Goal: Use online tool/utility

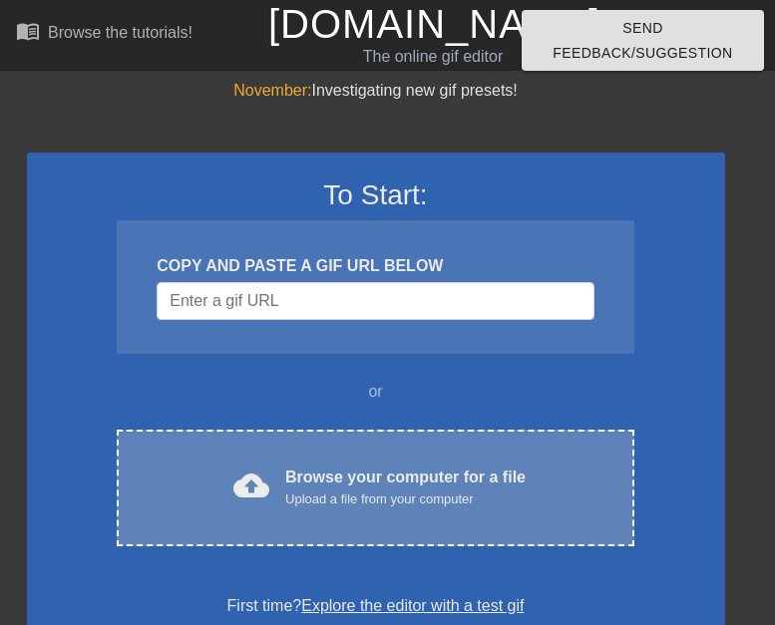
click at [401, 478] on div "Browse your computer for a file Upload a file from your computer" at bounding box center [405, 488] width 240 height 44
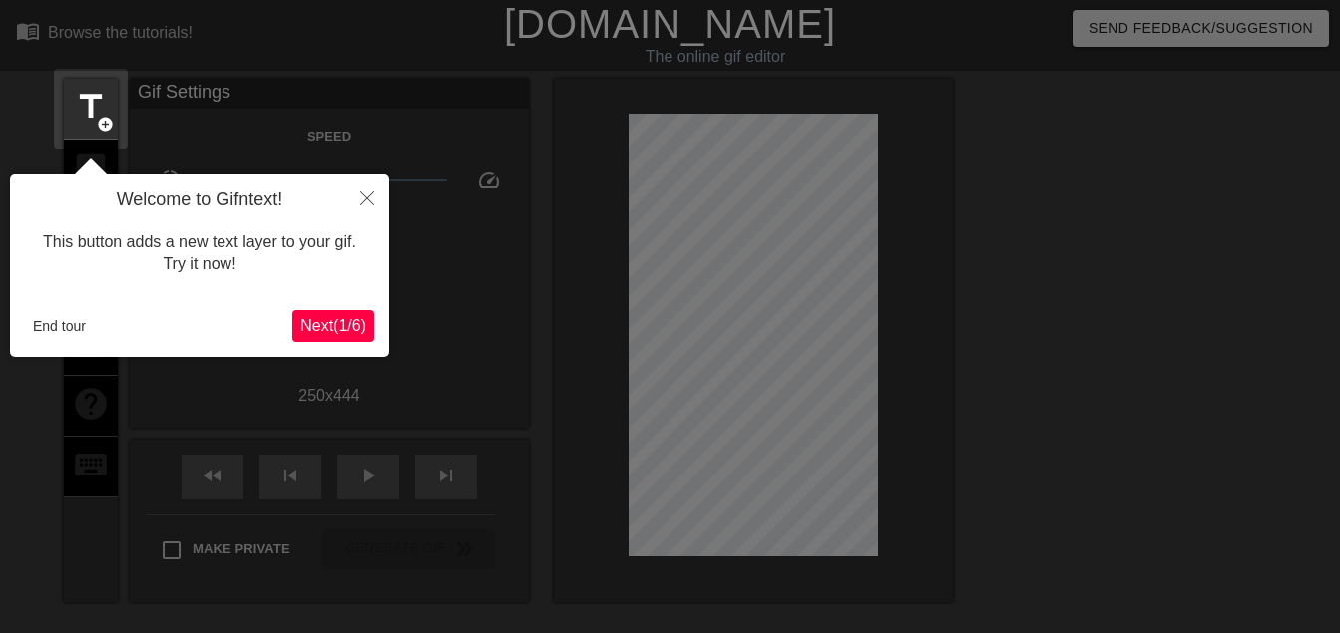
scroll to position [49, 0]
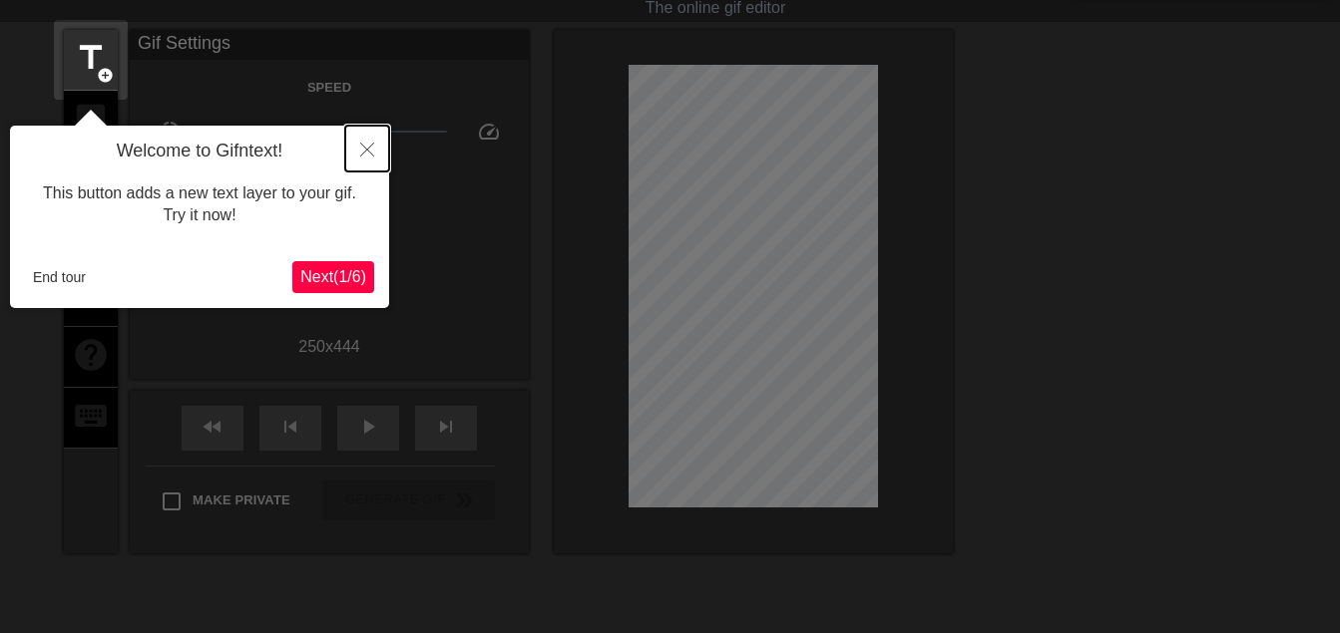
click at [375, 161] on button "Close" at bounding box center [367, 149] width 44 height 46
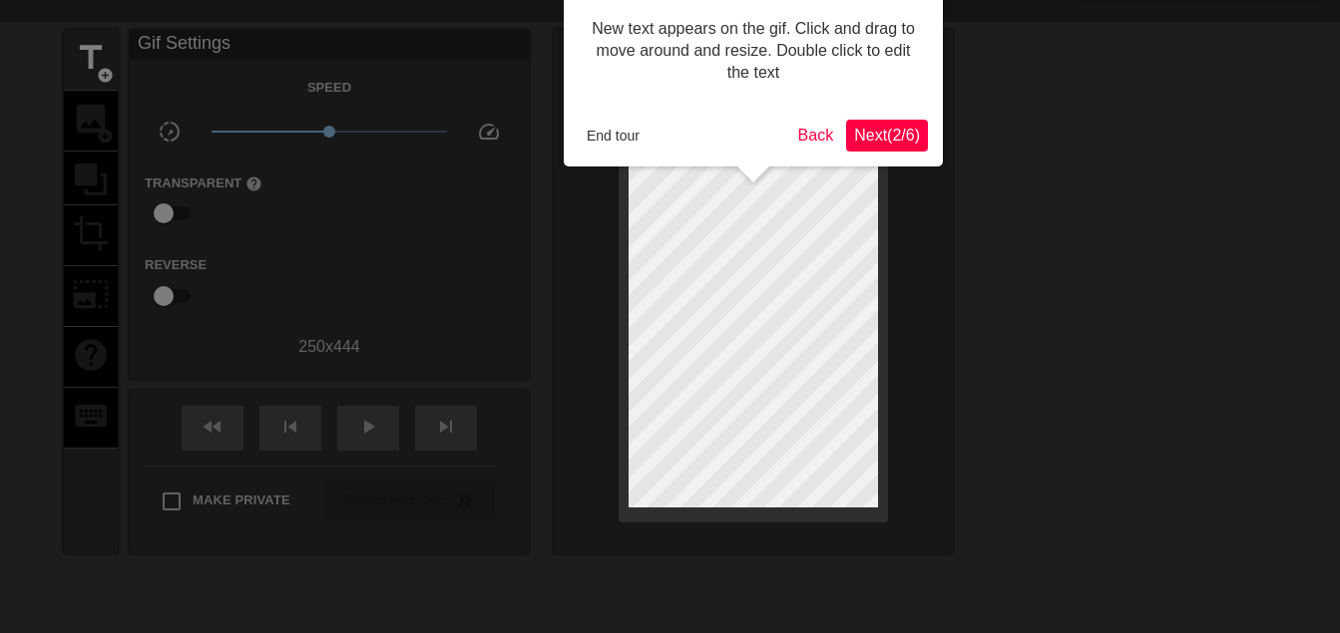
scroll to position [0, 0]
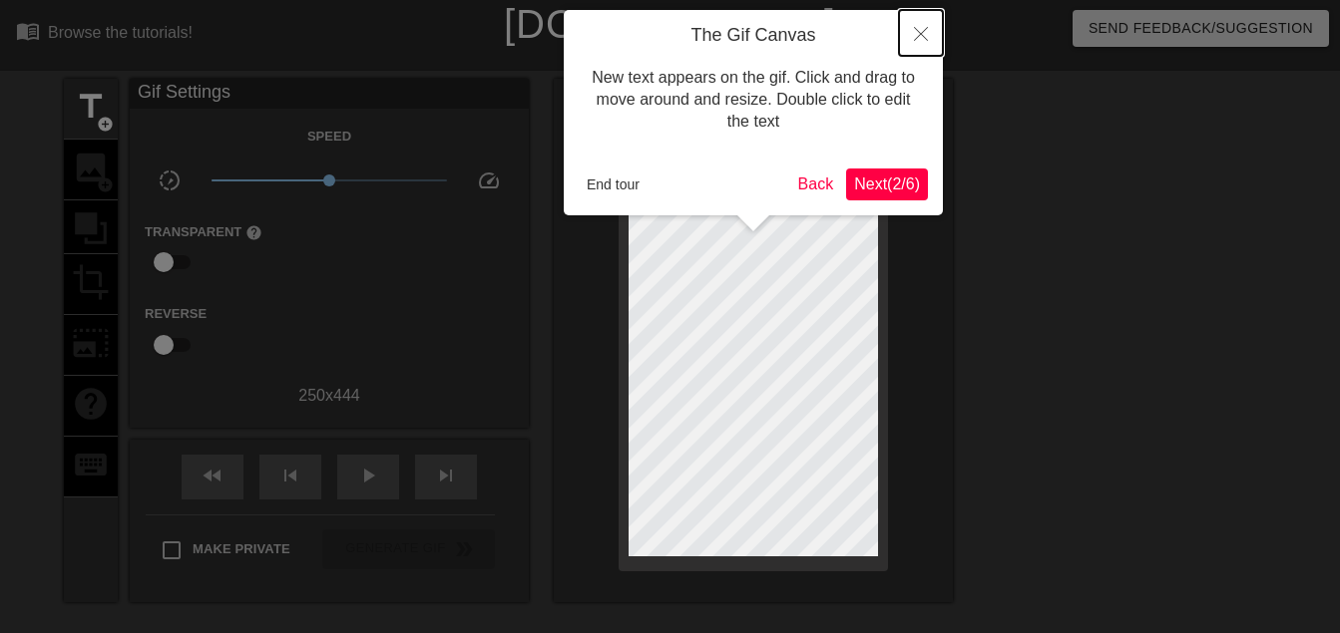
click at [774, 39] on icon "Close" at bounding box center [921, 34] width 14 height 14
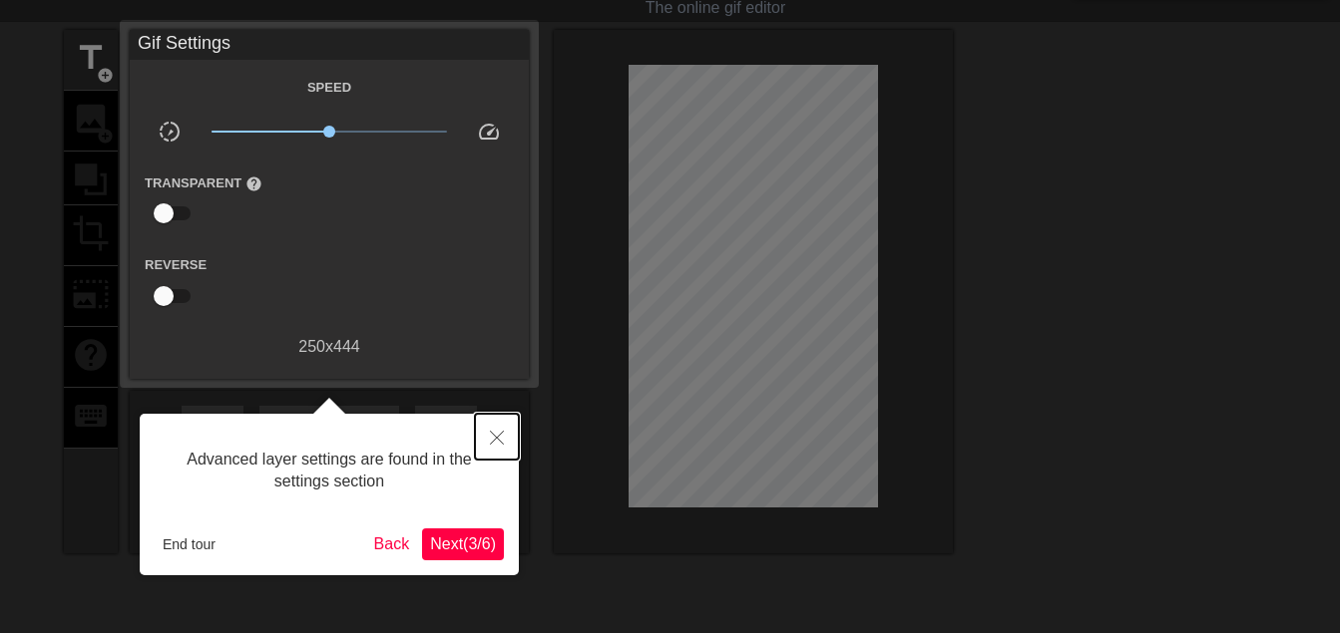
click at [498, 440] on icon "Close" at bounding box center [497, 438] width 14 height 14
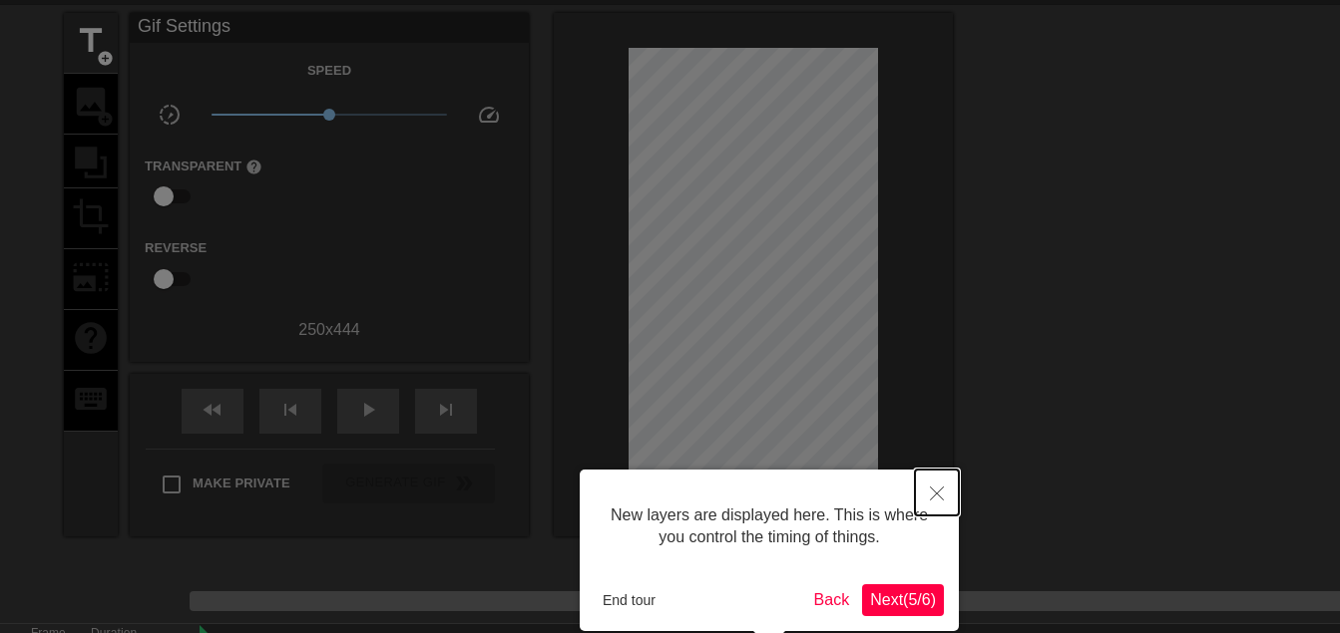
click at [774, 498] on icon "Close" at bounding box center [937, 494] width 14 height 14
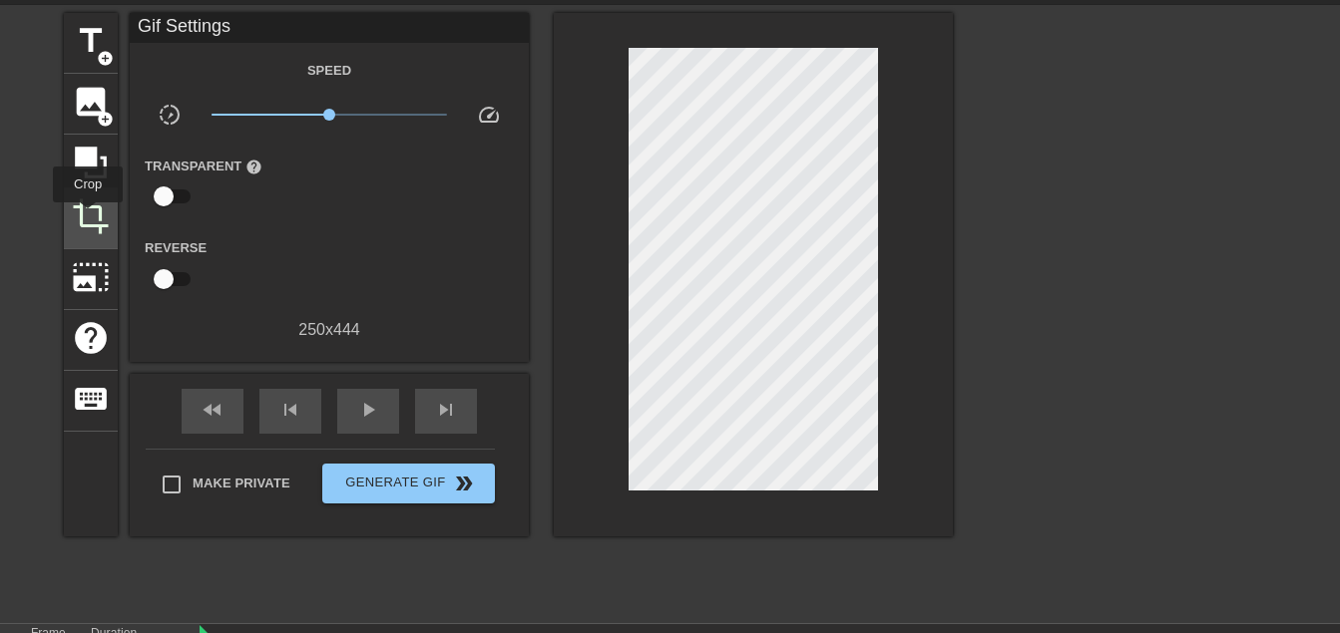
click at [88, 216] on span "crop" at bounding box center [91, 217] width 38 height 38
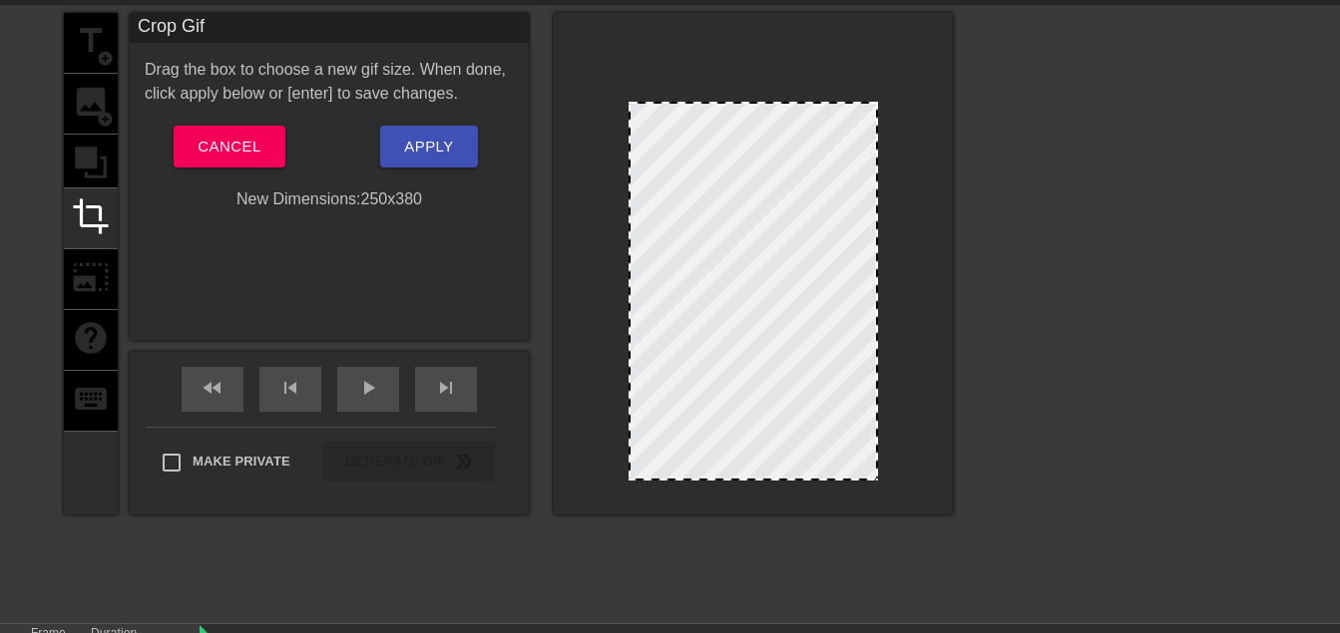
drag, startPoint x: 782, startPoint y: 38, endPoint x: 787, endPoint y: 106, distance: 68.0
click at [774, 106] on div at bounding box center [752, 104] width 245 height 10
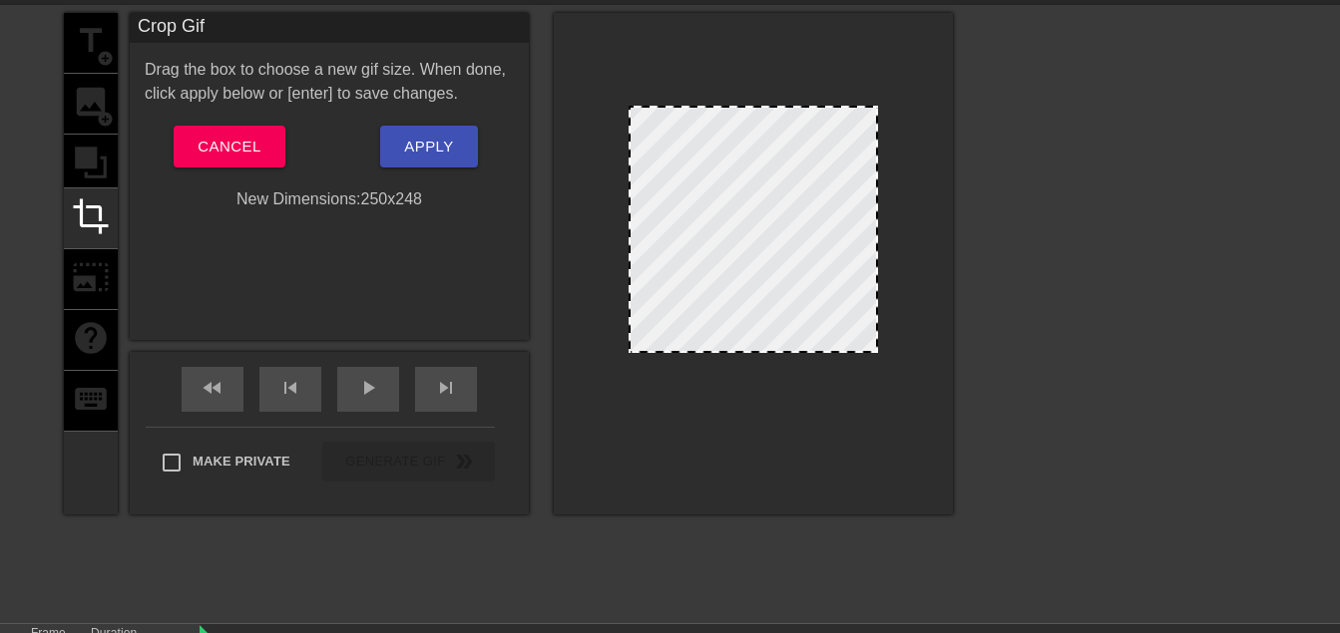
drag, startPoint x: 769, startPoint y: 477, endPoint x: 760, endPoint y: 349, distance: 128.0
click at [241, 142] on span "Cancel" at bounding box center [229, 147] width 63 height 26
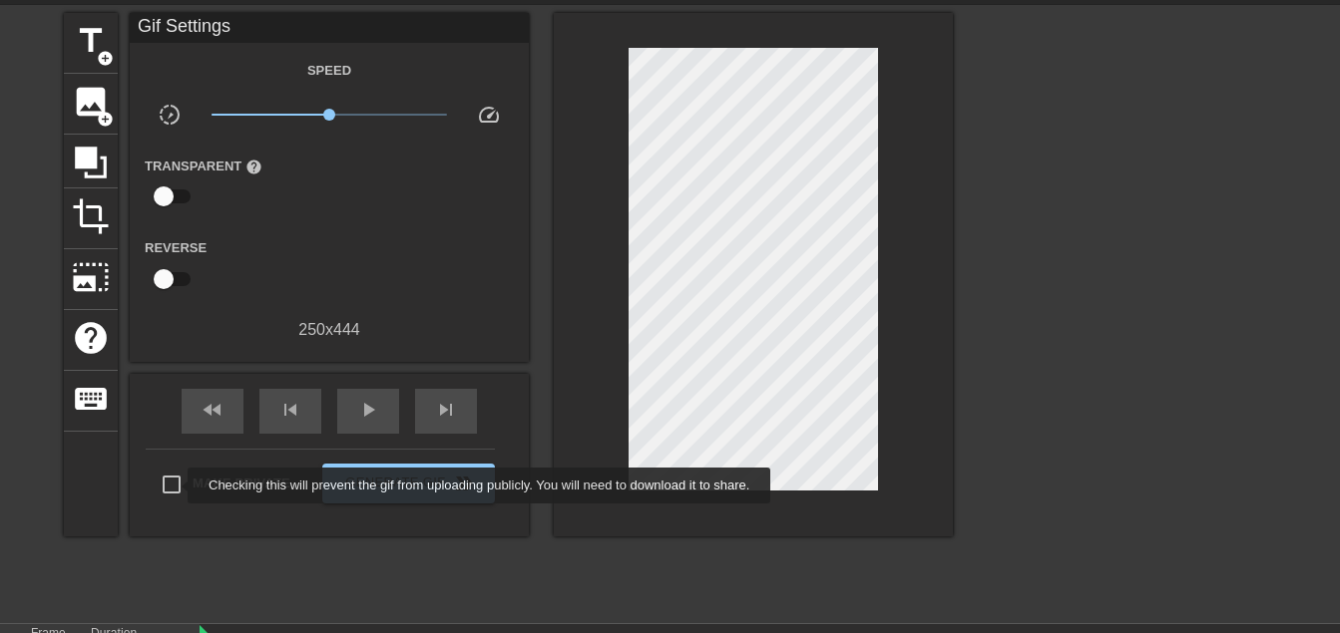
click at [175, 486] on input "Make Private" at bounding box center [172, 485] width 42 height 42
checkbox input "true"
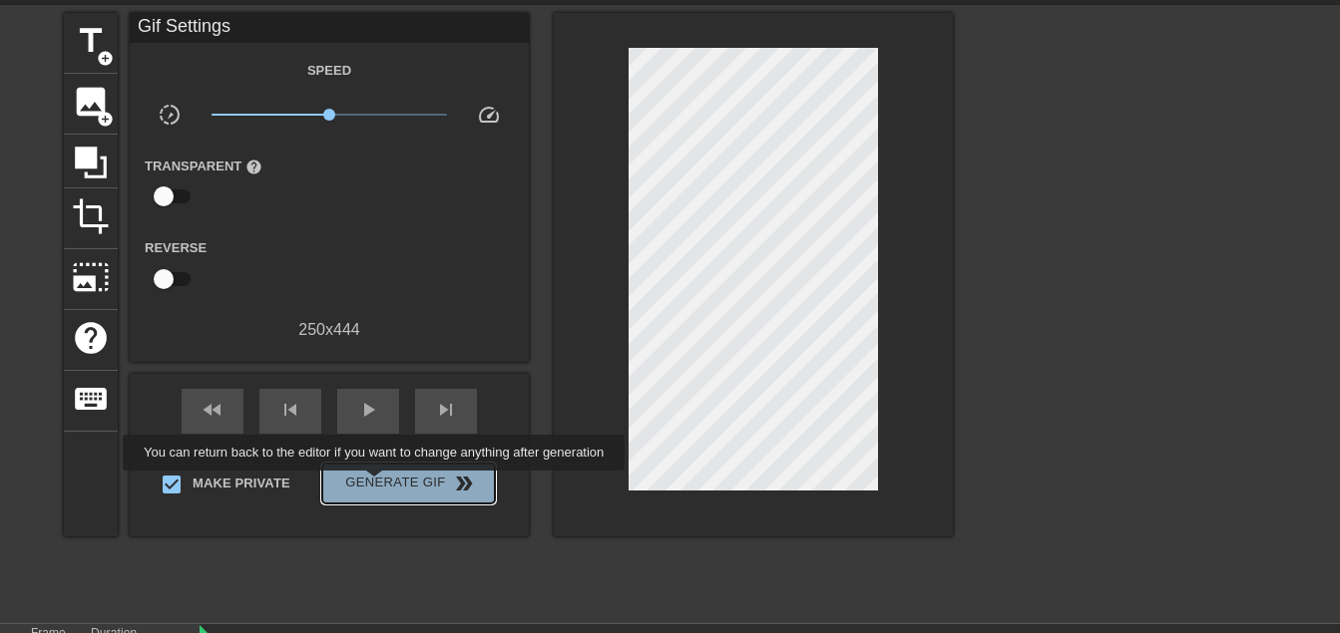
click at [376, 485] on span "Generate Gif double_arrow" at bounding box center [408, 484] width 157 height 24
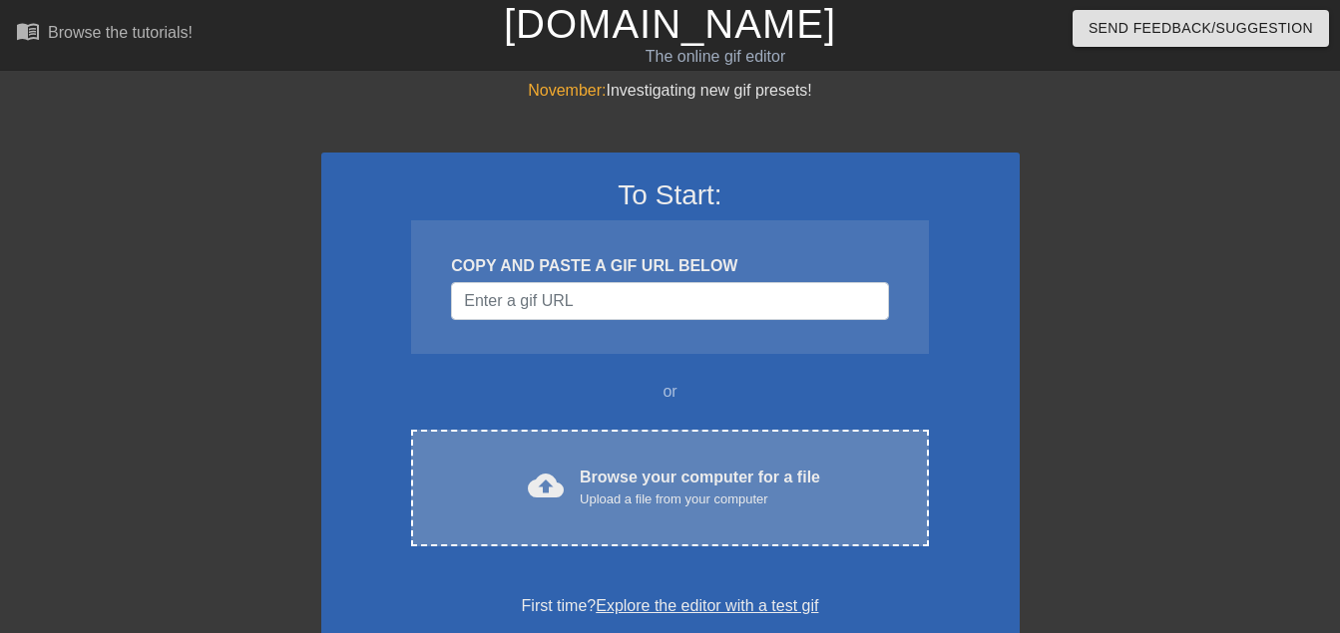
click at [638, 476] on div "Browse your computer for a file Upload a file from your computer" at bounding box center [700, 488] width 240 height 44
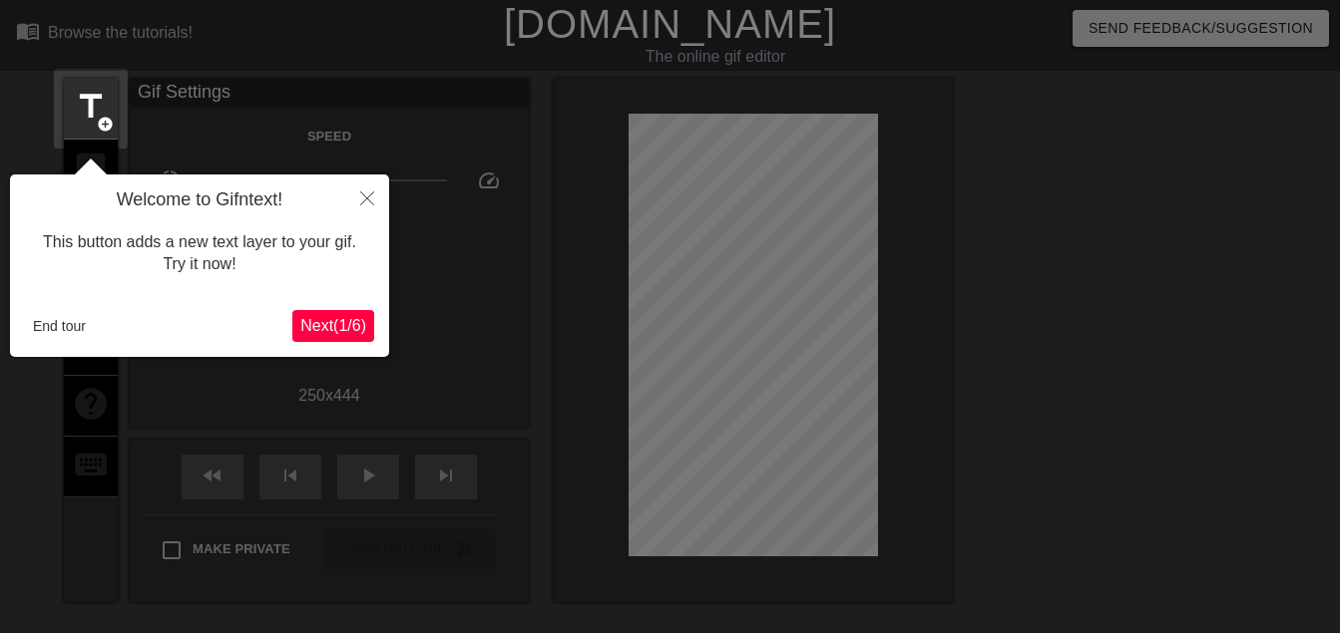
scroll to position [49, 0]
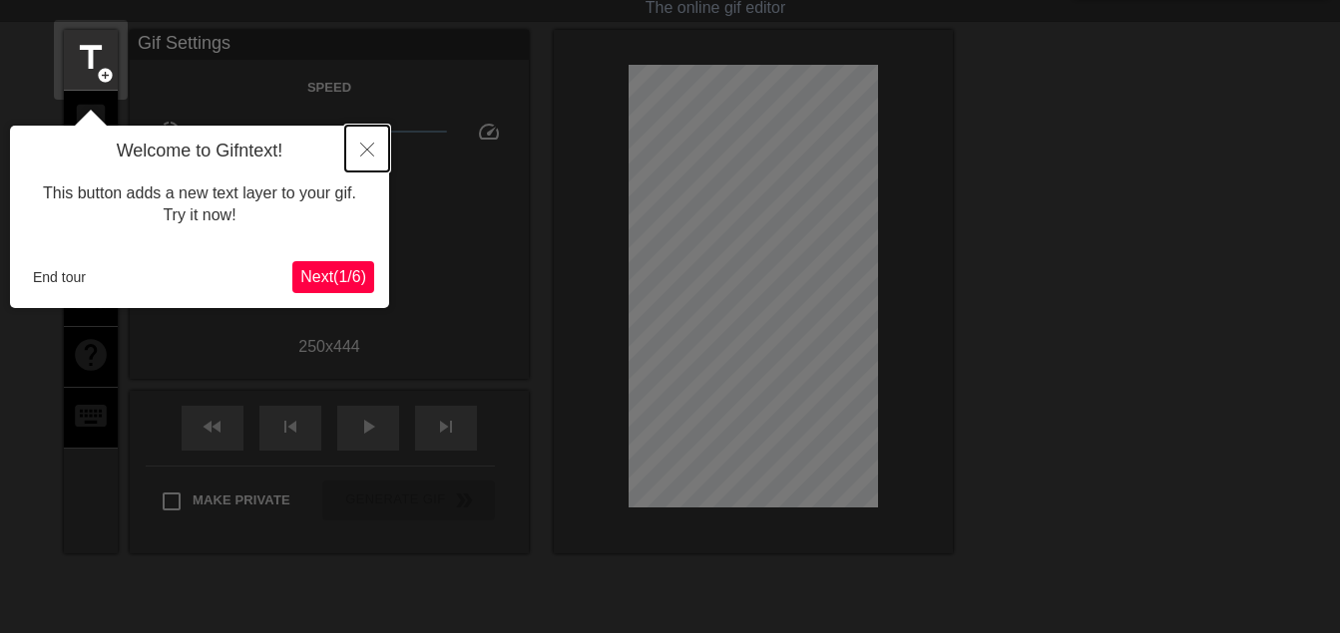
click at [365, 137] on button "Close" at bounding box center [367, 149] width 44 height 46
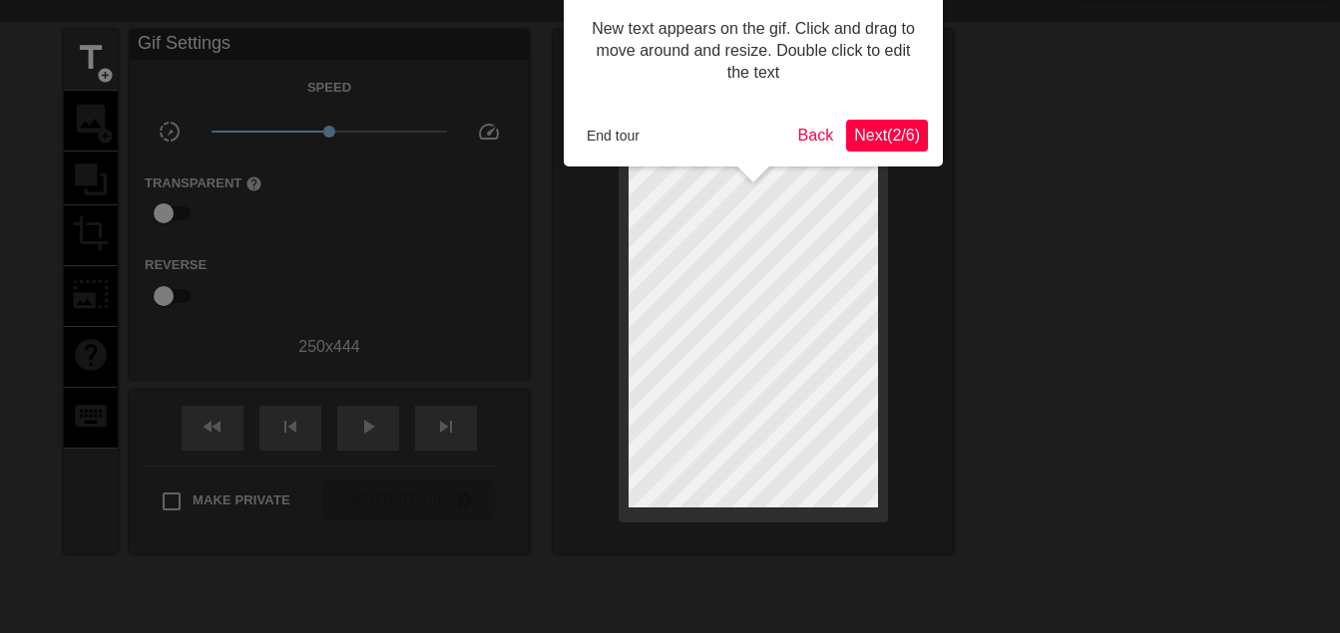
scroll to position [0, 0]
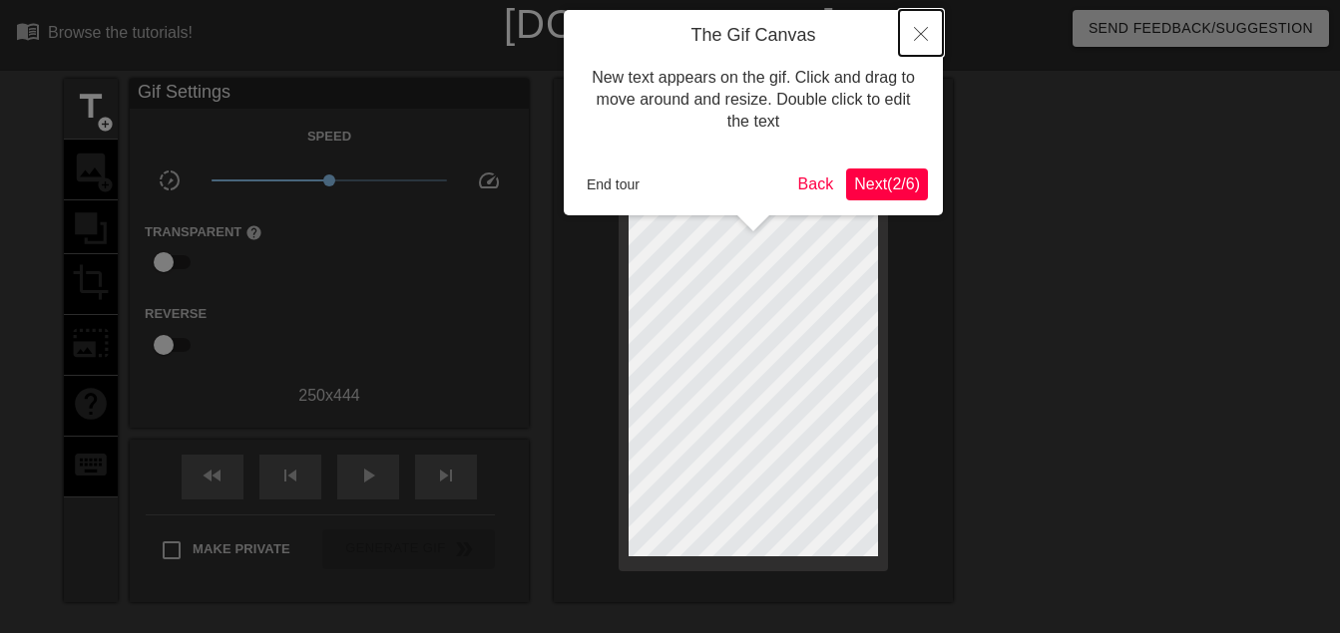
click at [920, 30] on icon "Close" at bounding box center [921, 34] width 14 height 14
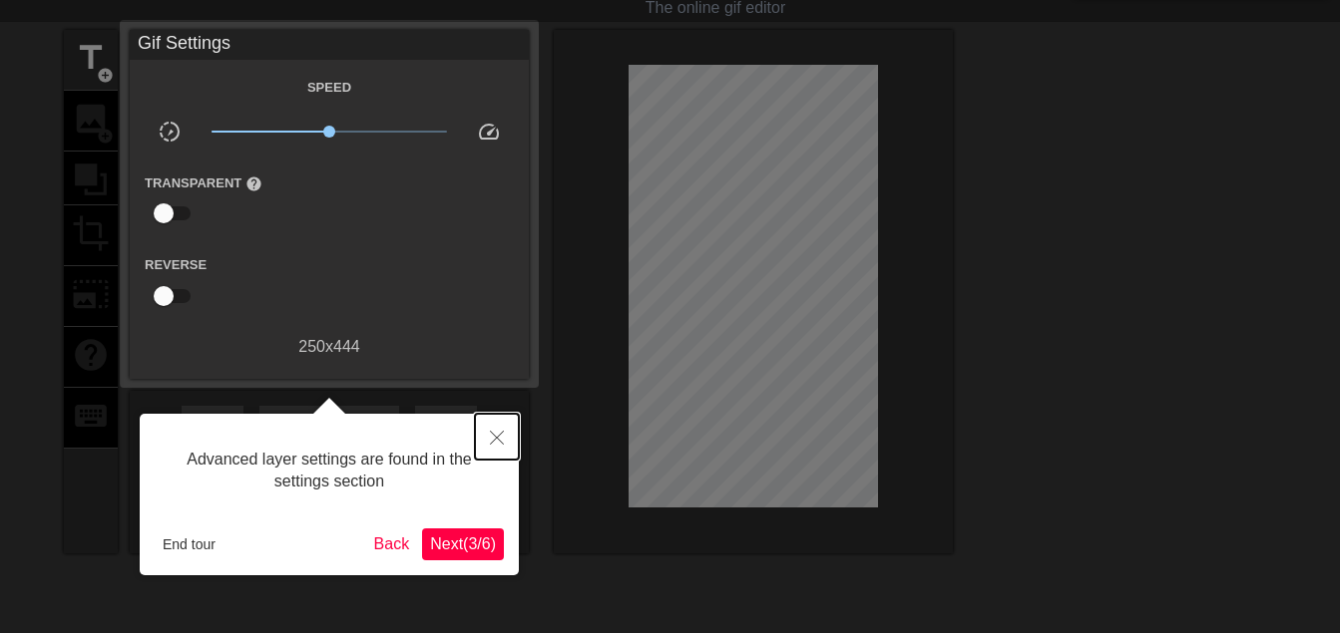
click at [501, 442] on icon "Close" at bounding box center [497, 438] width 14 height 14
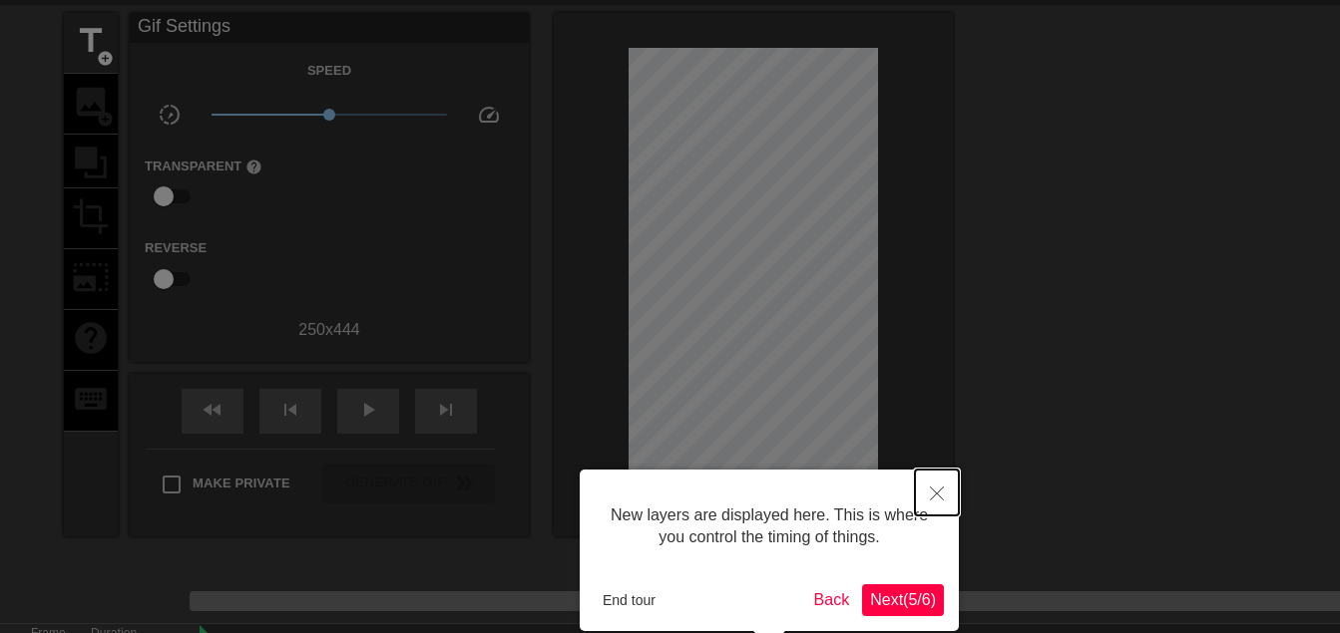
click at [941, 499] on icon "Close" at bounding box center [937, 494] width 14 height 14
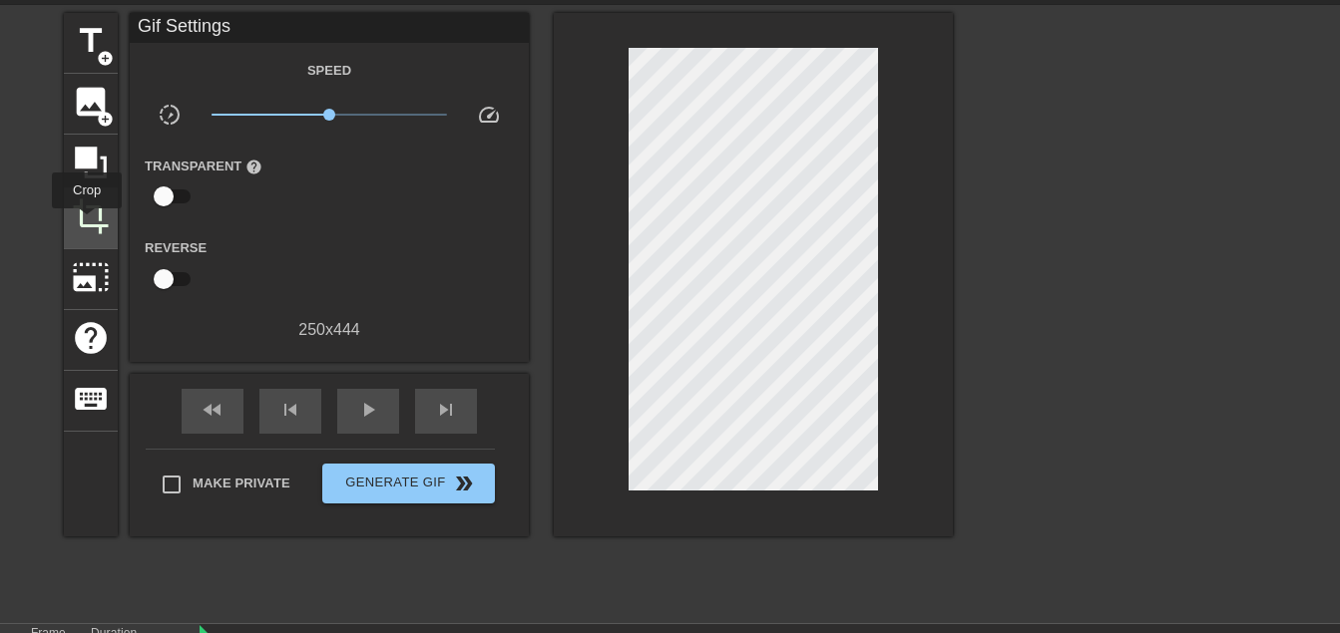
click at [87, 220] on span "crop" at bounding box center [91, 217] width 38 height 38
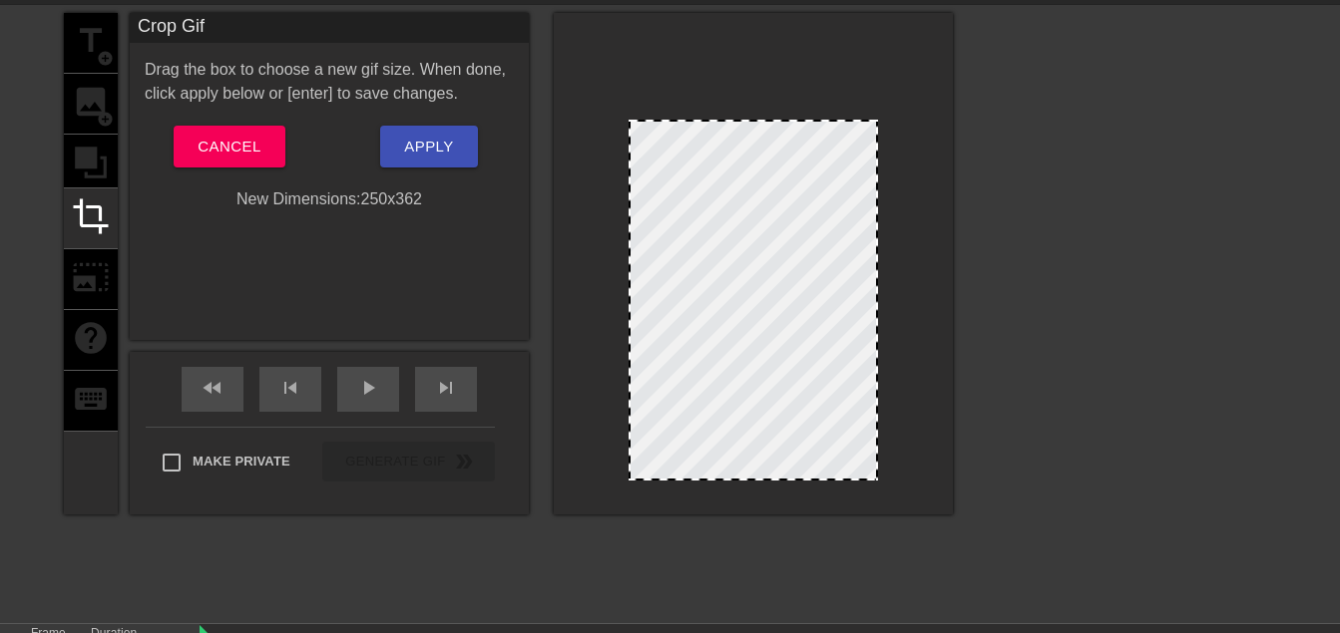
drag, startPoint x: 752, startPoint y: 40, endPoint x: 756, endPoint y: 131, distance: 90.9
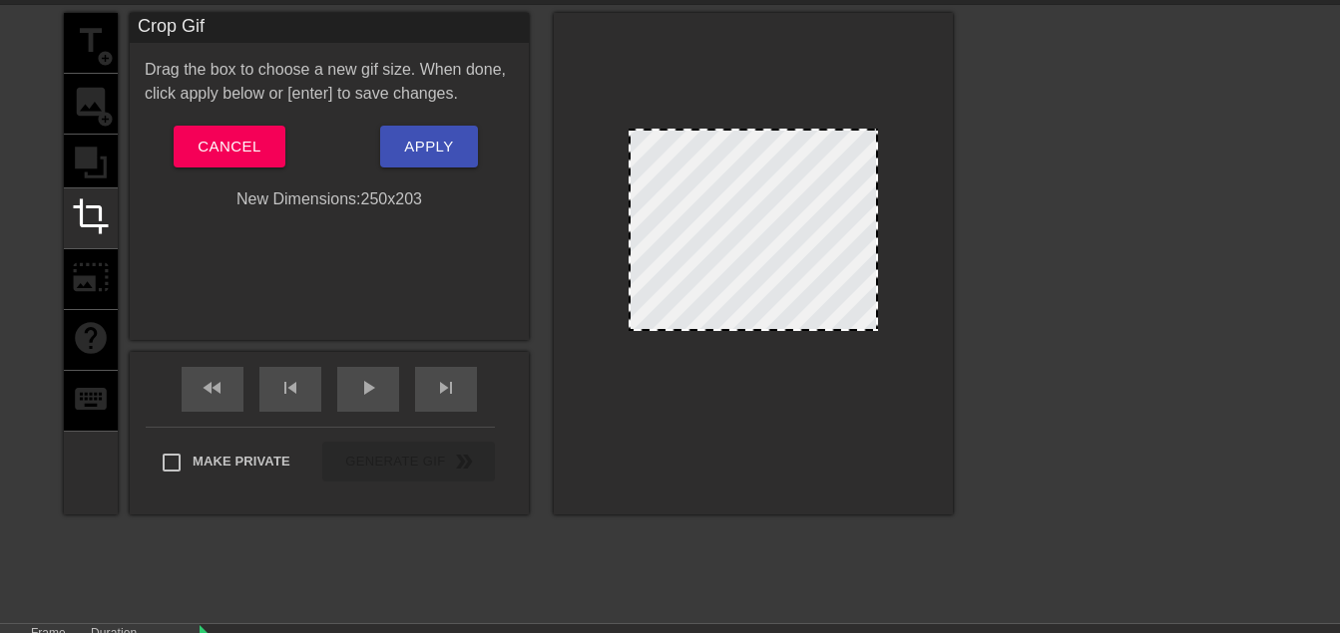
drag, startPoint x: 776, startPoint y: 479, endPoint x: 765, endPoint y: 329, distance: 150.0
click at [765, 329] on div at bounding box center [752, 329] width 245 height 10
drag, startPoint x: 877, startPoint y: 220, endPoint x: 906, endPoint y: 223, distance: 29.1
click at [906, 223] on div at bounding box center [753, 264] width 399 height 502
click at [882, 224] on div at bounding box center [753, 264] width 399 height 502
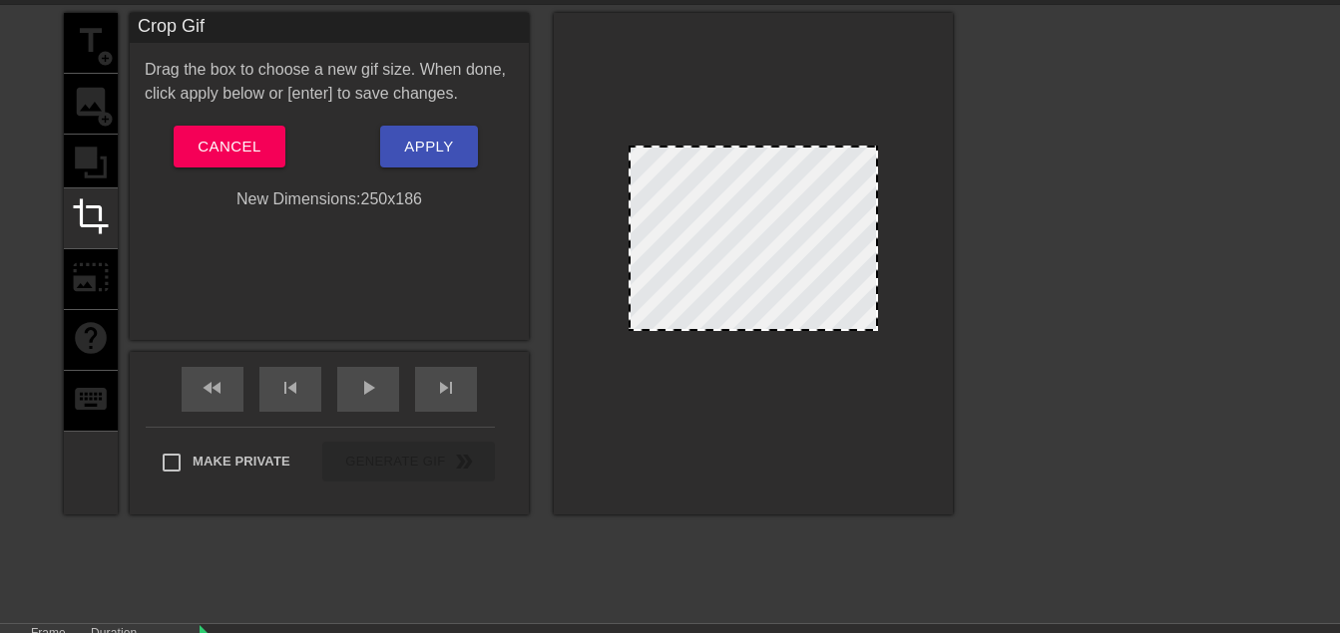
drag, startPoint x: 750, startPoint y: 128, endPoint x: 747, endPoint y: 145, distance: 17.2
click at [747, 145] on div at bounding box center [752, 148] width 245 height 10
drag, startPoint x: 742, startPoint y: 332, endPoint x: 744, endPoint y: 308, distance: 24.0
click at [744, 308] on div at bounding box center [752, 305] width 245 height 10
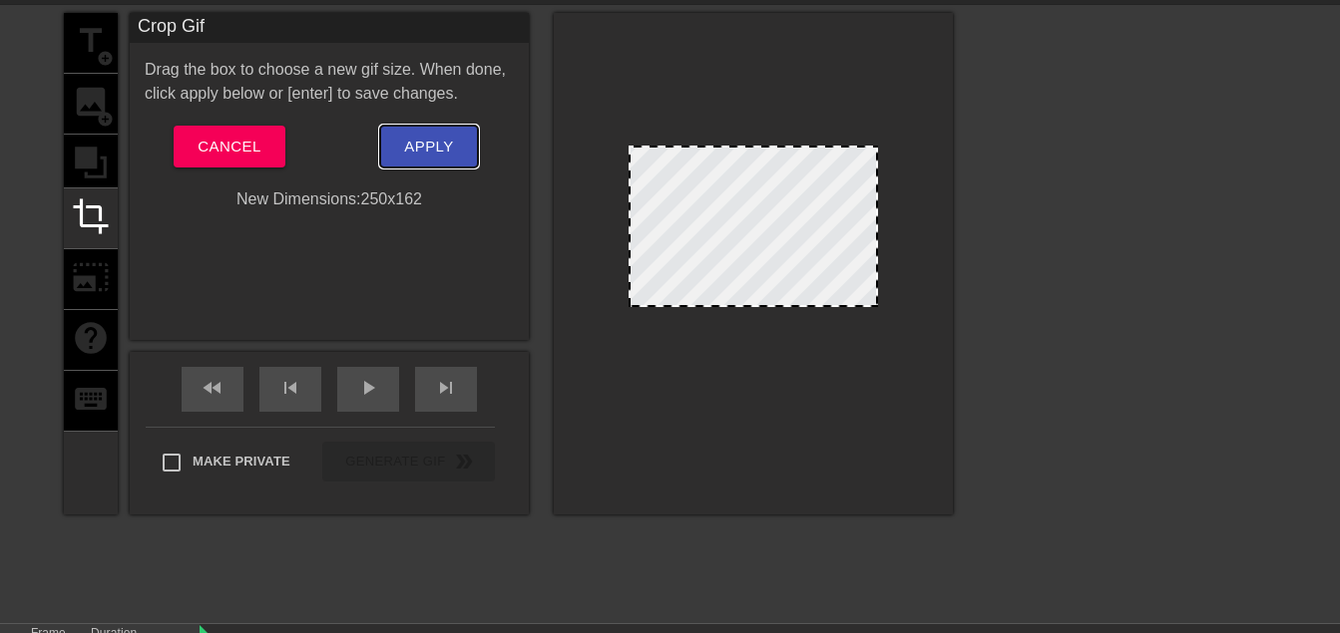
click at [437, 142] on span "Apply" at bounding box center [428, 147] width 49 height 26
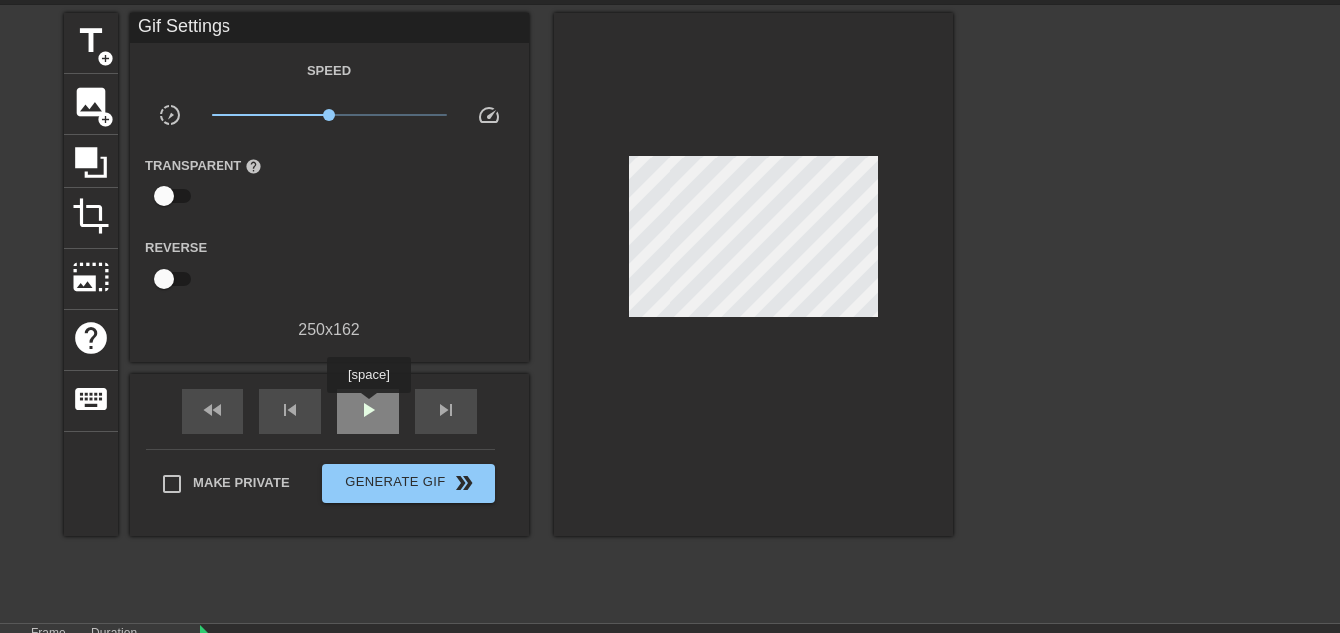
click at [367, 406] on span "play_arrow" at bounding box center [368, 410] width 24 height 24
click at [95, 226] on span "crop" at bounding box center [91, 217] width 38 height 38
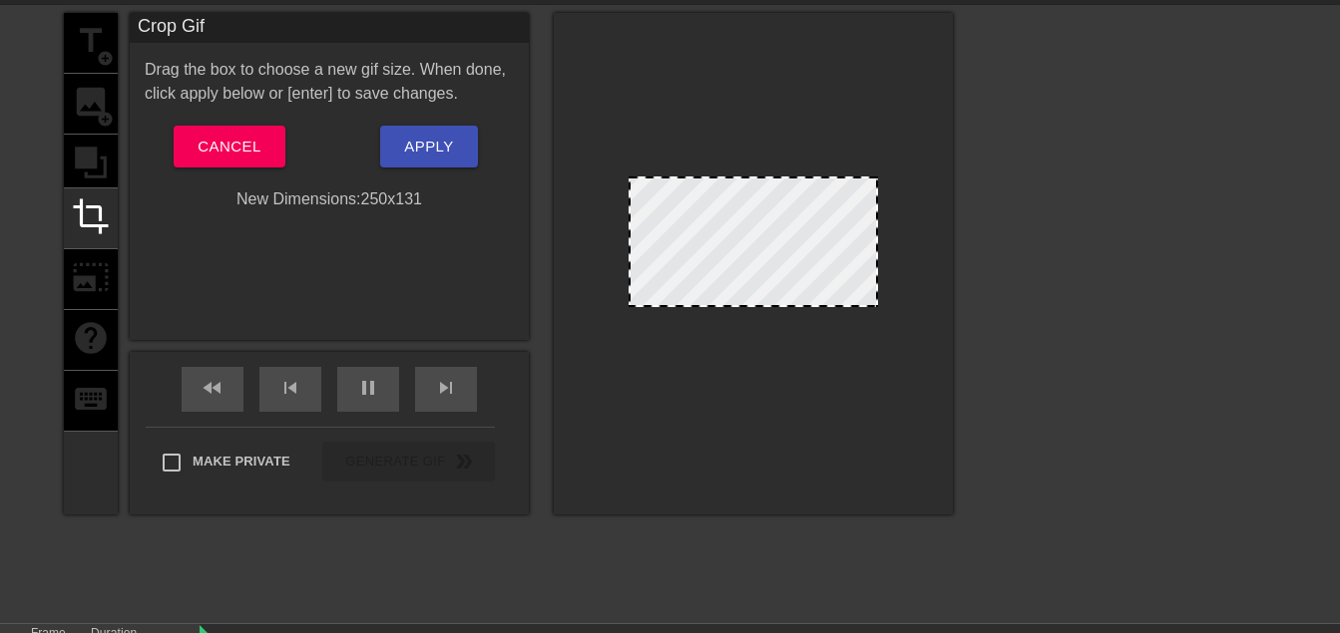
drag, startPoint x: 747, startPoint y: 145, endPoint x: 747, endPoint y: 176, distance: 30.9
click at [747, 176] on div at bounding box center [752, 179] width 245 height 10
drag, startPoint x: 752, startPoint y: 308, endPoint x: 750, endPoint y: 293, distance: 15.1
click at [750, 293] on div at bounding box center [752, 290] width 245 height 10
click at [747, 298] on div at bounding box center [752, 298] width 245 height 10
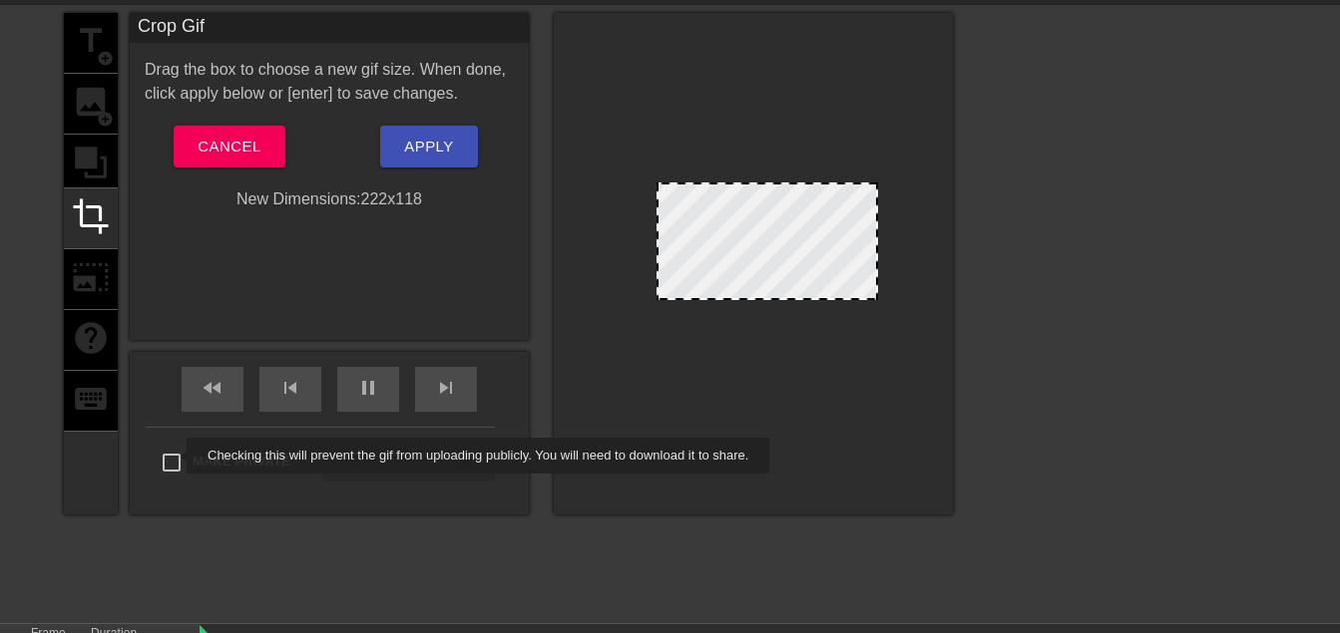
click at [174, 457] on input "Make Private" at bounding box center [172, 463] width 42 height 42
checkbox input "true"
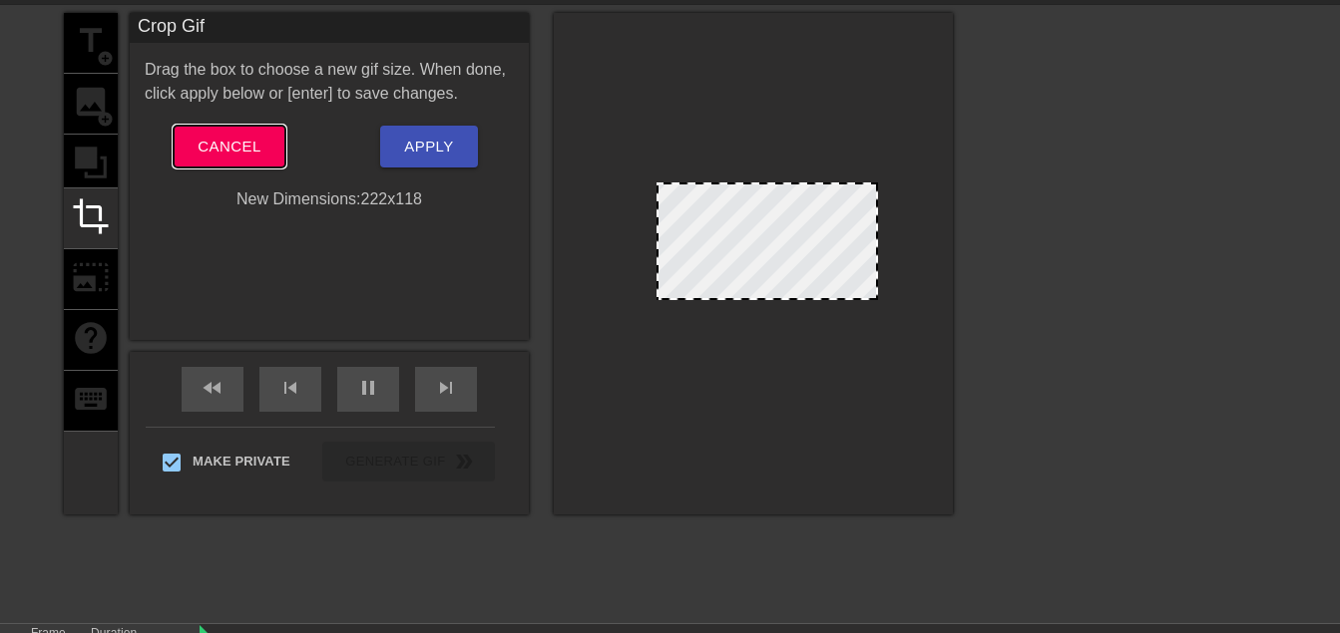
click at [220, 142] on span "Cancel" at bounding box center [229, 147] width 63 height 26
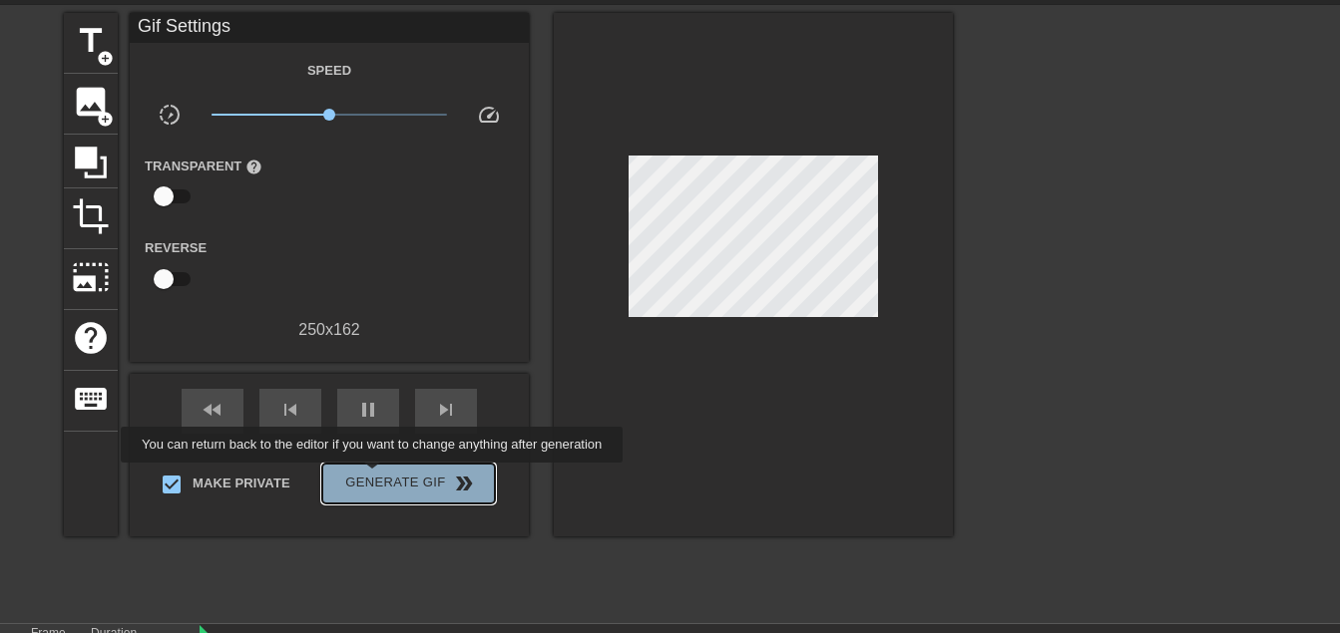
click at [374, 477] on span "Generate Gif double_arrow" at bounding box center [408, 484] width 157 height 24
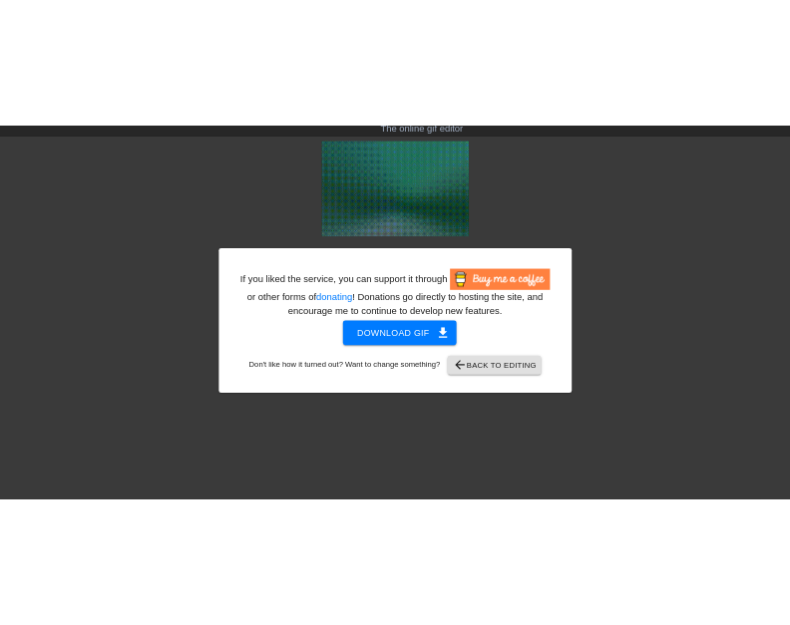
scroll to position [0, 0]
